Goal: Browse casually

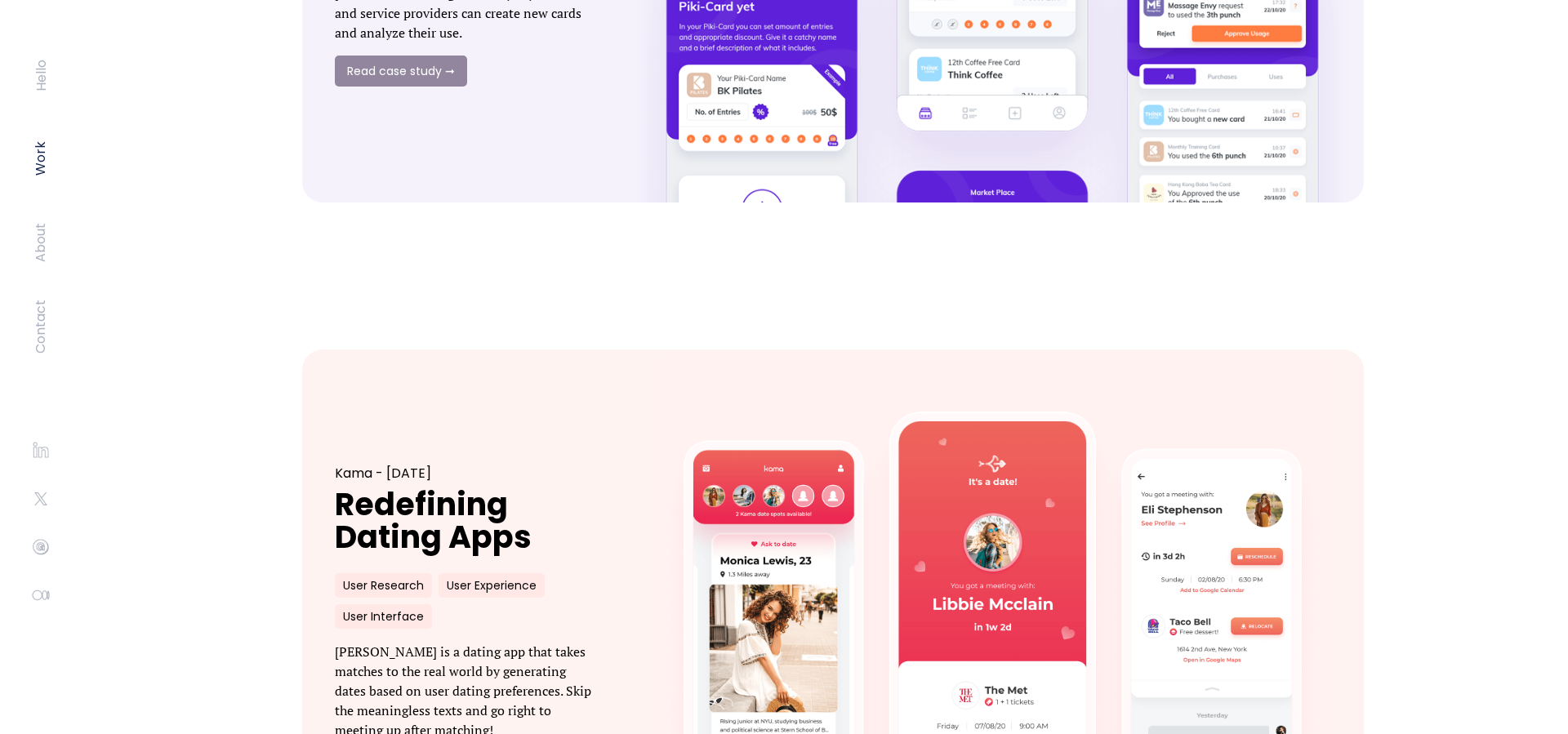
scroll to position [1594, 0]
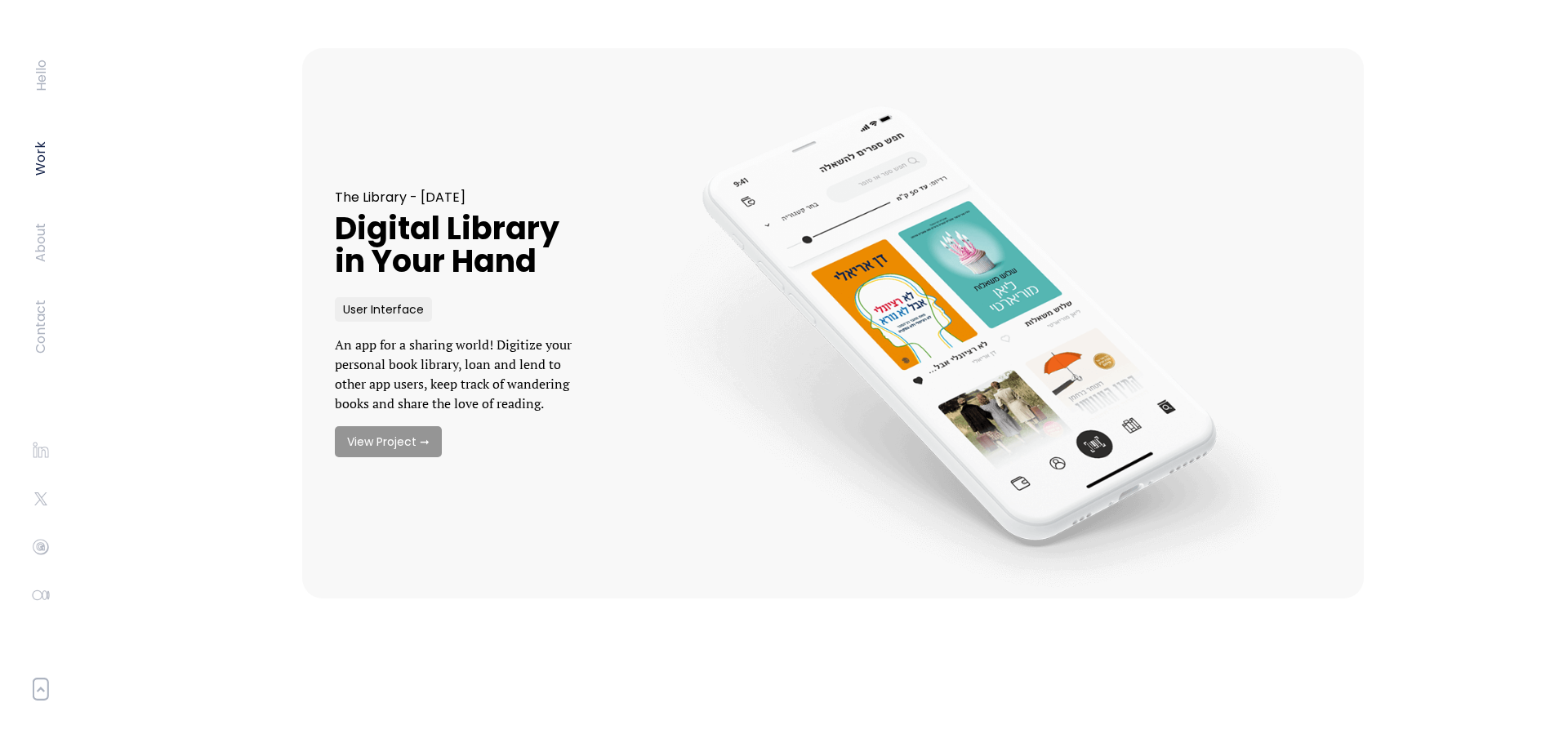
scroll to position [2095, 0]
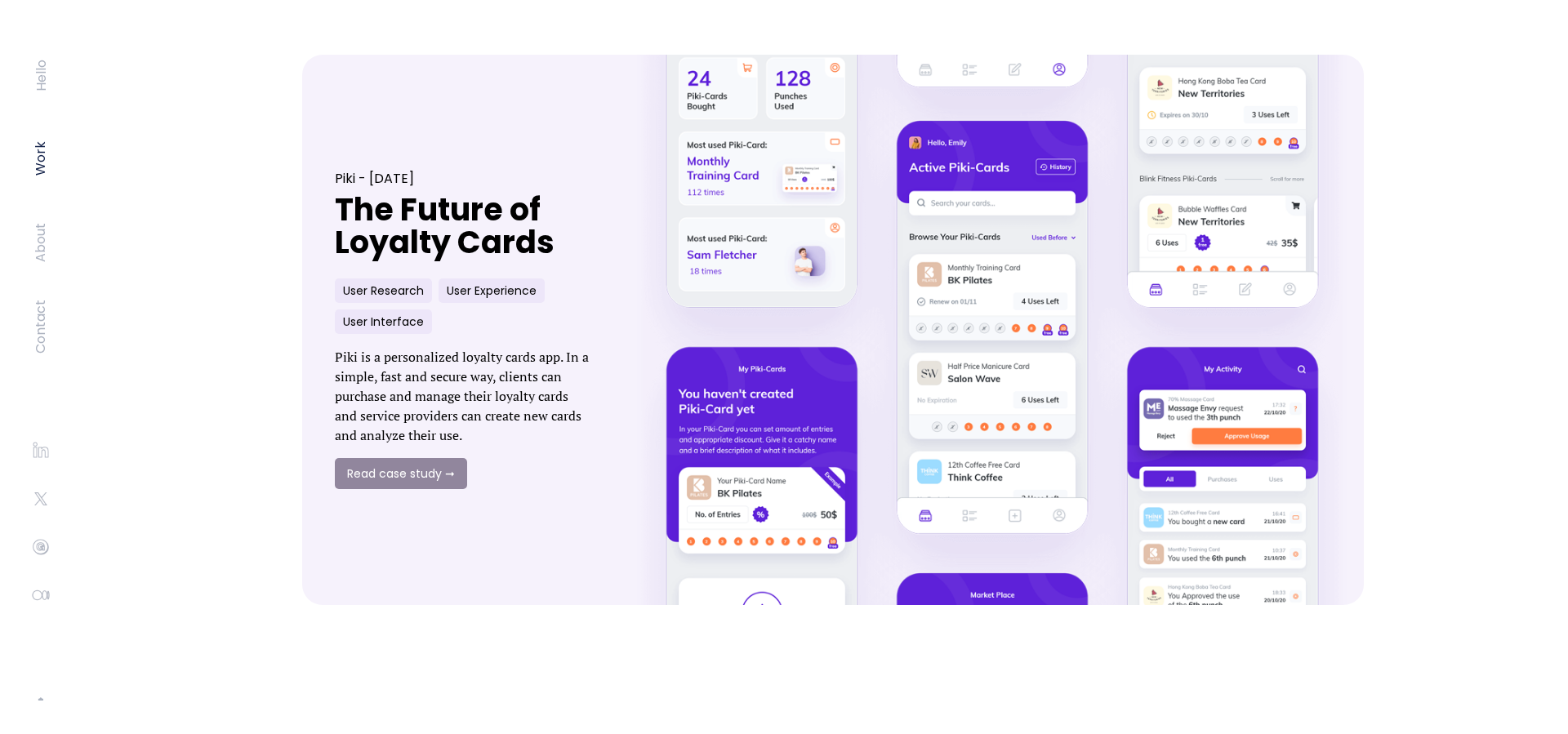
scroll to position [813, 0]
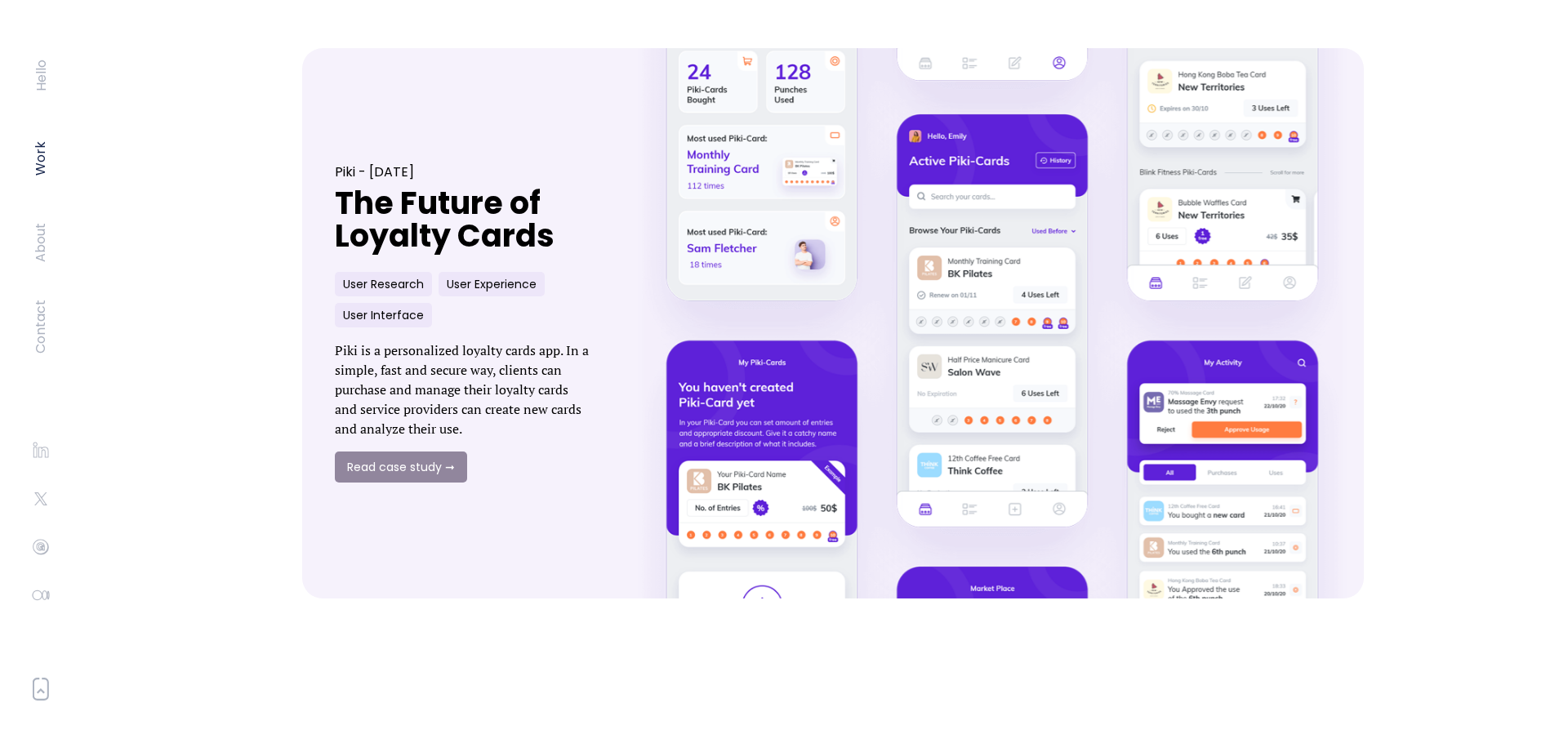
click at [430, 375] on p "Piki is a personalized loyalty cards app. In a simple, fast and secure way, cli…" at bounding box center [464, 389] width 257 height 98
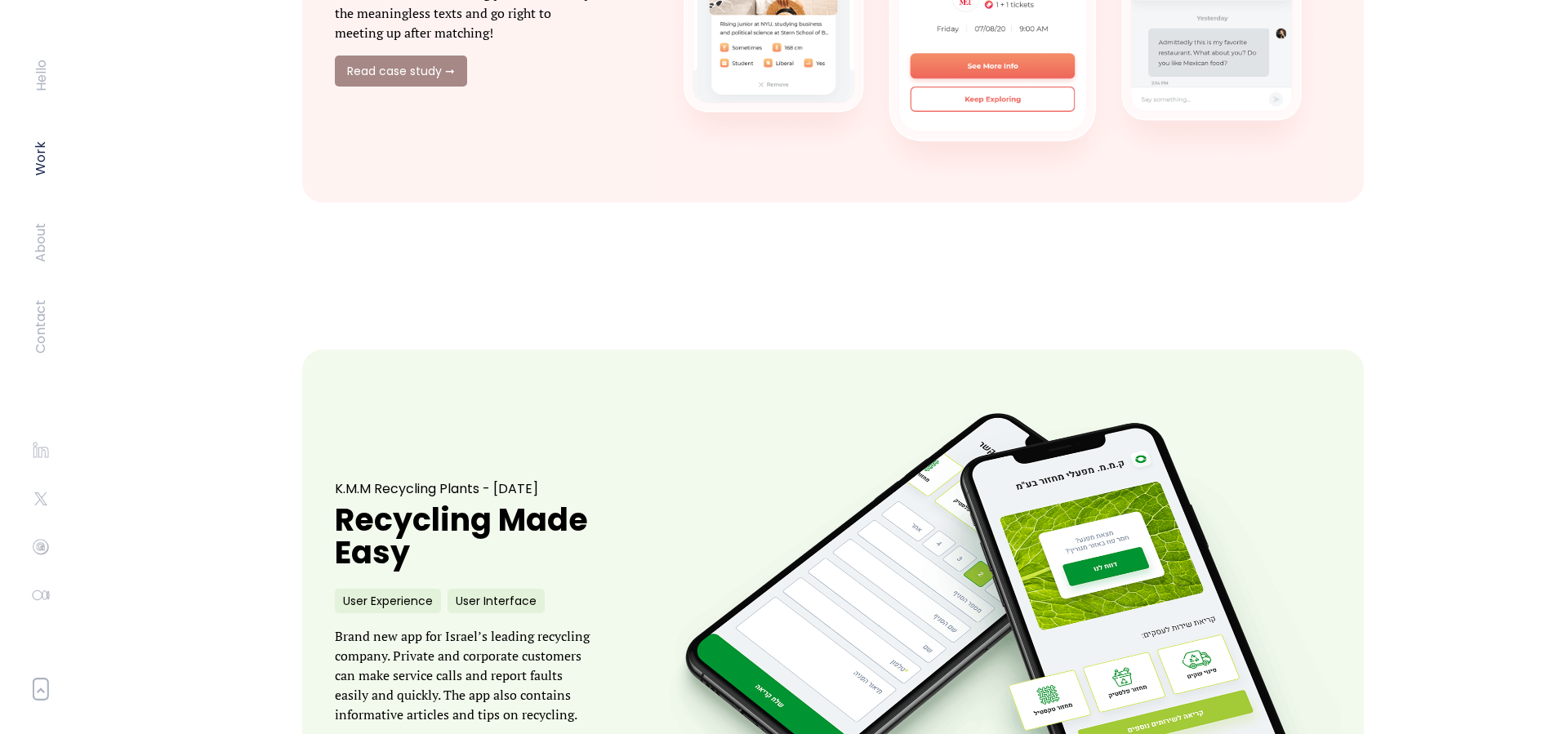
scroll to position [1405, 0]
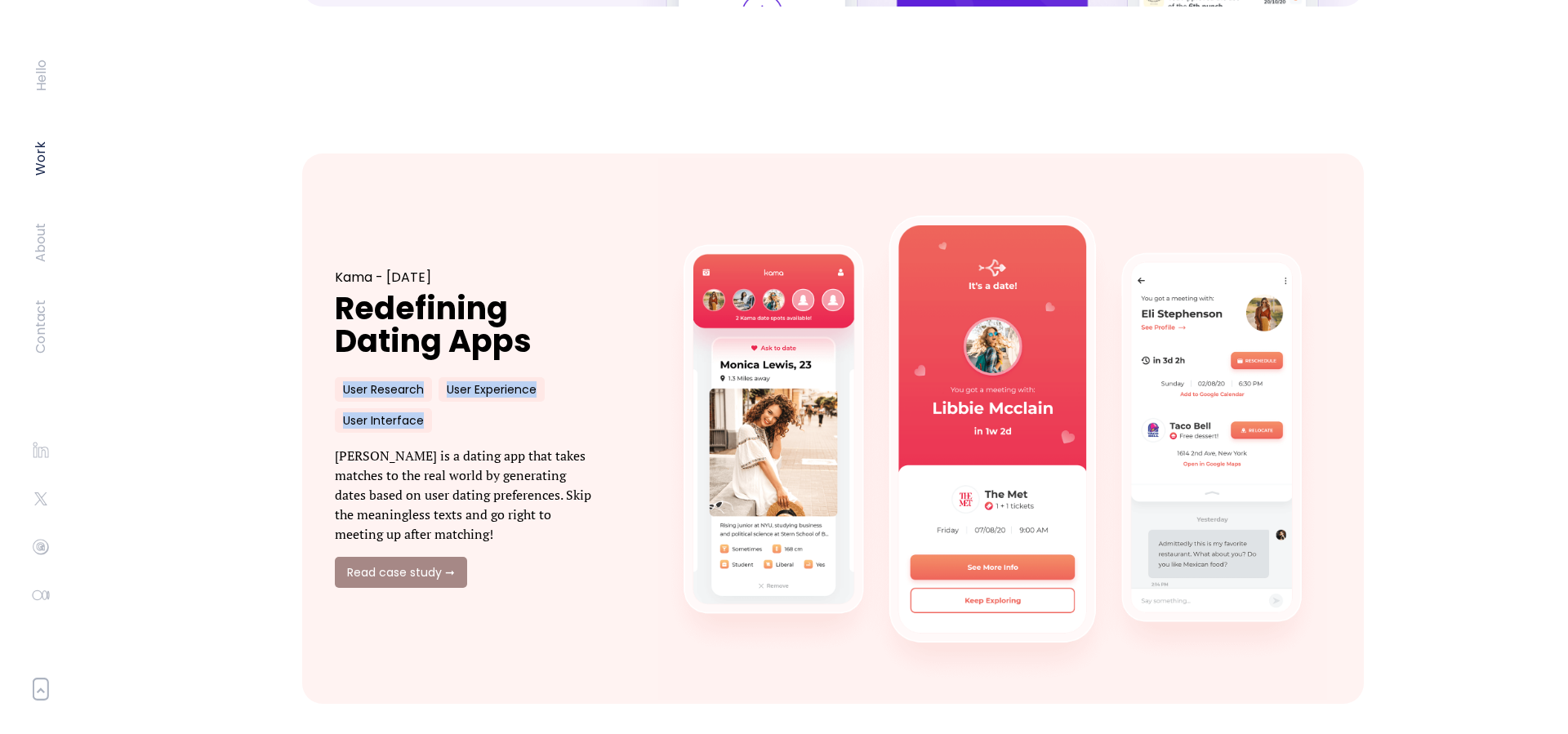
drag, startPoint x: 339, startPoint y: 388, endPoint x: 427, endPoint y: 424, distance: 95.1
click at [427, 424] on div "Kama - October 2020 Redefining Dating Apps User Research User Experience User I…" at bounding box center [464, 428] width 257 height 318
copy div "User Research User Experience User Interface"
